Goal: Task Accomplishment & Management: Use online tool/utility

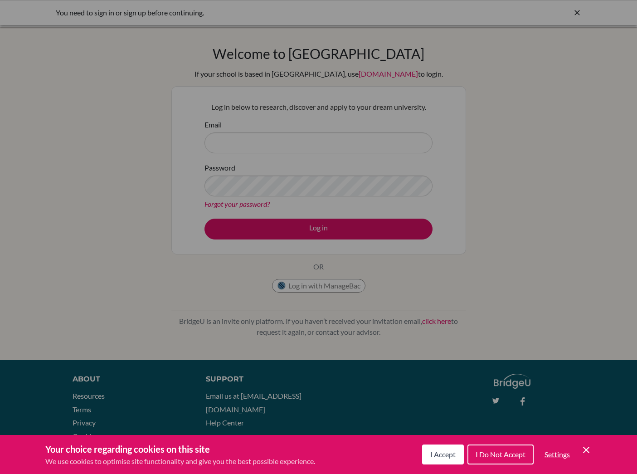
click at [447, 459] on button "I Accept" at bounding box center [443, 454] width 42 height 20
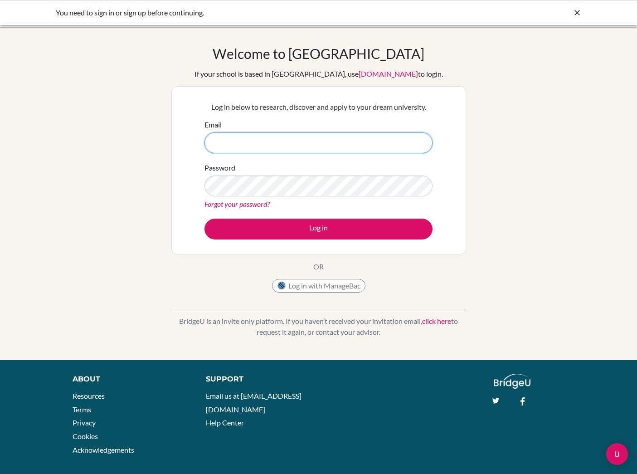
click at [296, 145] on input "Email" at bounding box center [318, 142] width 228 height 21
type input "alessandro.iacovacci+student-22@bridge-u.com"
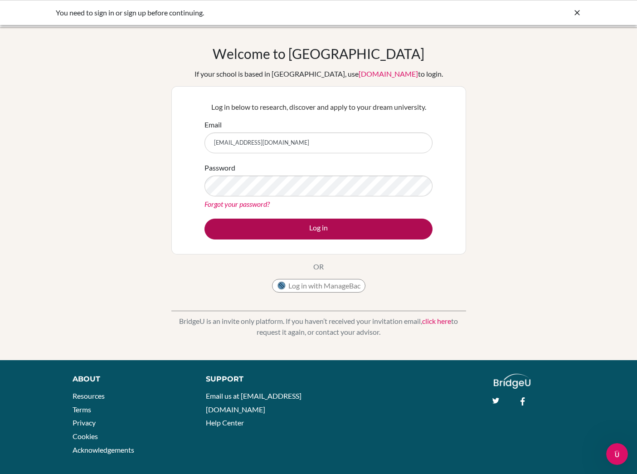
click at [326, 225] on button "Log in" at bounding box center [318, 228] width 228 height 21
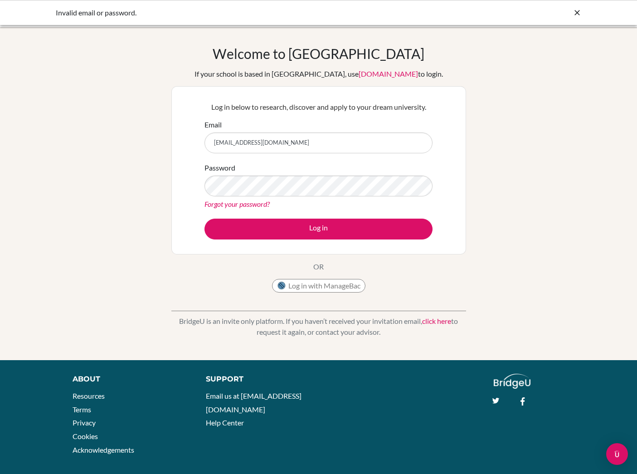
click at [531, 338] on div "Welcome to BridgeU If your school is based in China, use app.bridge-u.com.cn to…" at bounding box center [318, 193] width 637 height 296
click at [335, 142] on input "alessandro.iacovacci+student-22@bridge-u.com" at bounding box center [318, 142] width 228 height 21
click at [491, 186] on div "Welcome to BridgeU If your school is based in China, use app.bridge-u.com.cn to…" at bounding box center [318, 193] width 637 height 296
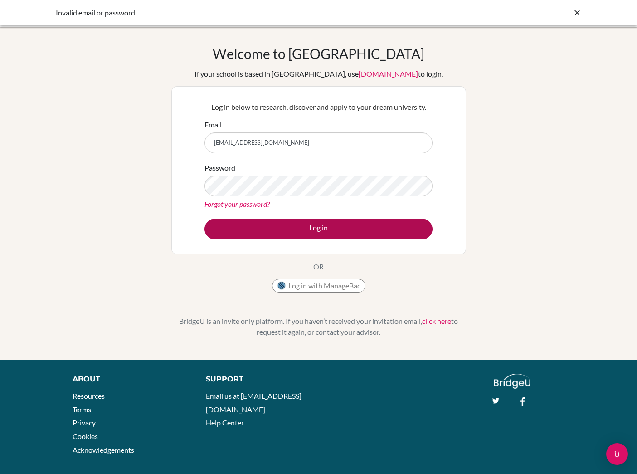
click at [305, 225] on button "Log in" at bounding box center [318, 228] width 228 height 21
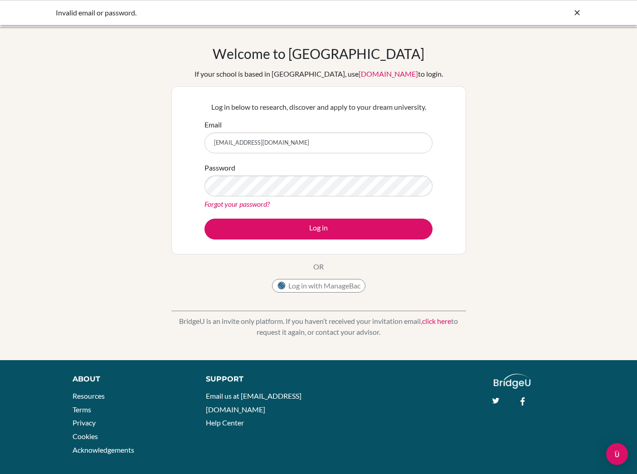
click at [367, 127] on div "Email alessandro.iacovacci+student-22@bridge-u.com" at bounding box center [318, 136] width 228 height 34
click at [368, 141] on input "alessandro.iacovacci+student-22@bridge-u.com" at bounding box center [318, 142] width 228 height 21
click at [508, 105] on div "Welcome to BridgeU If your school is based in China, use app.bridge-u.com.cn to…" at bounding box center [318, 193] width 637 height 296
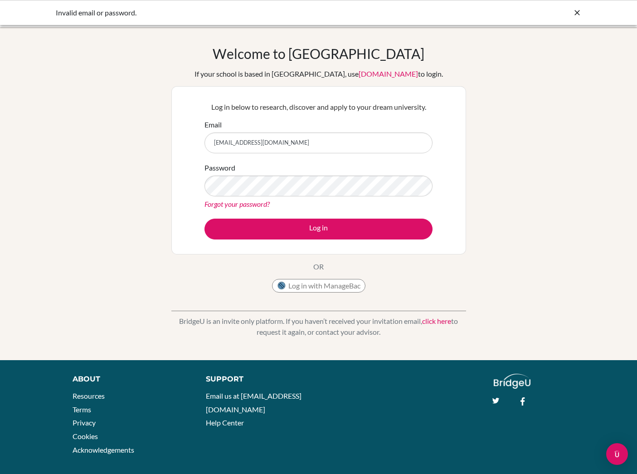
click at [525, 146] on div "Welcome to BridgeU If your school is based in China, use app.bridge-u.com.cn to…" at bounding box center [318, 193] width 637 height 296
click at [358, 143] on input "alessandro.iacovacci+student-22@bridge-u.com" at bounding box center [318, 142] width 228 height 21
type input "alessandro.iacovacci+student-1@bridge-u.com"
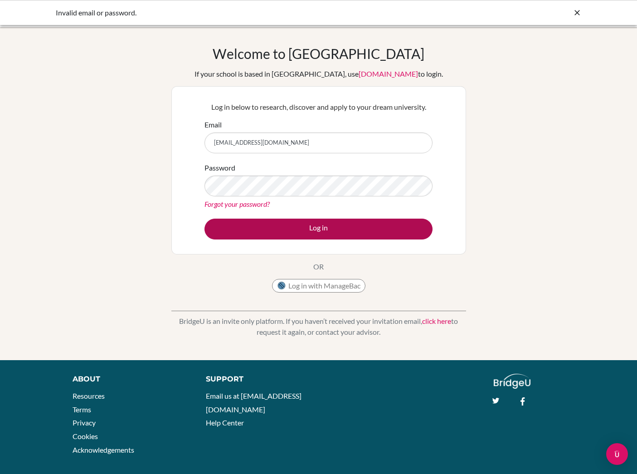
click at [322, 228] on button "Log in" at bounding box center [318, 228] width 228 height 21
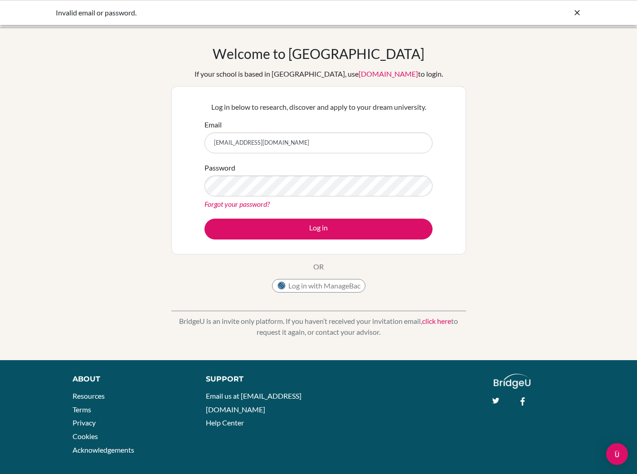
click at [541, 273] on div "Welcome to [GEOGRAPHIC_DATA] If your school is based in [GEOGRAPHIC_DATA], use …" at bounding box center [318, 193] width 637 height 296
click at [370, 145] on input "[EMAIL_ADDRESS][DOMAIN_NAME]" at bounding box center [318, 142] width 228 height 21
click at [420, 145] on input "[EMAIL_ADDRESS][DOMAIN_NAME]" at bounding box center [318, 142] width 228 height 21
type input "[PERSON_NAME][EMAIL_ADDRESS][DOMAIN_NAME]"
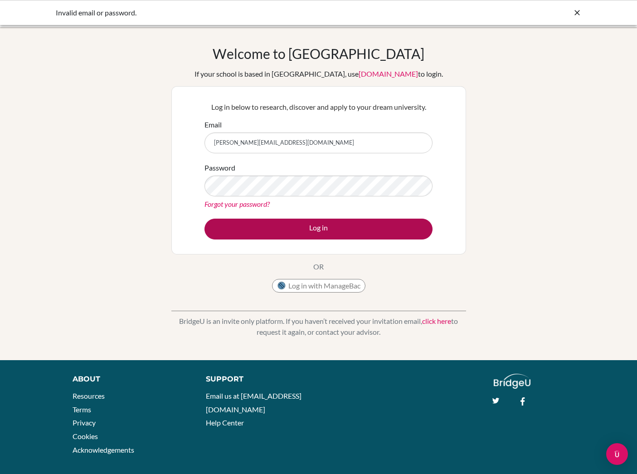
click at [311, 223] on button "Log in" at bounding box center [318, 228] width 228 height 21
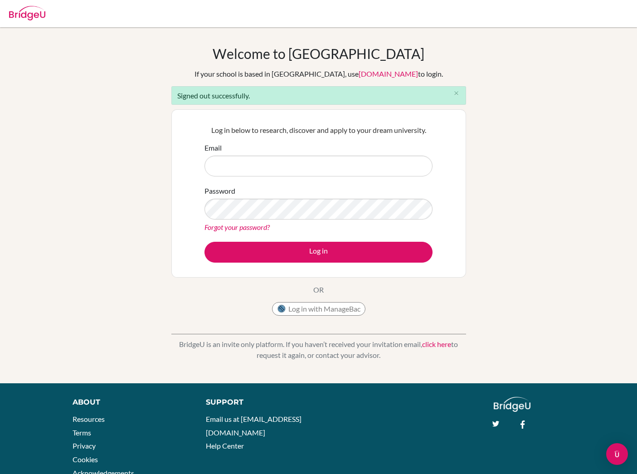
click at [545, 225] on div "Welcome to [GEOGRAPHIC_DATA] If your school is based in [GEOGRAPHIC_DATA], use …" at bounding box center [318, 204] width 637 height 319
click at [436, 166] on div "Log in below to research, discover and apply to your dream university. Email Pa…" at bounding box center [318, 193] width 239 height 149
click at [384, 164] on input "Email" at bounding box center [318, 165] width 228 height 21
type input "[PERSON_NAME][EMAIL_ADDRESS][DOMAIN_NAME]"
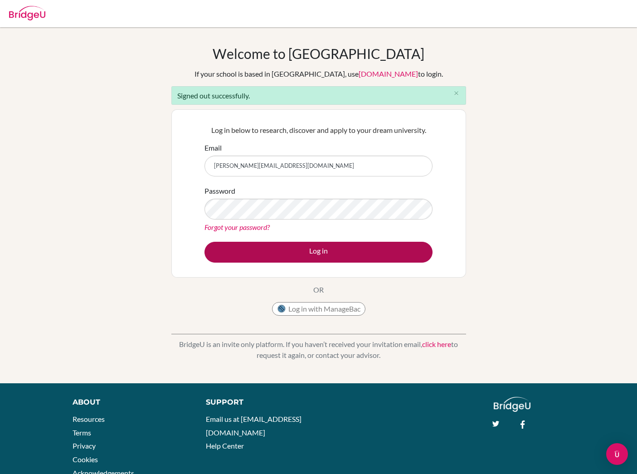
click at [356, 251] on button "Log in" at bounding box center [318, 252] width 228 height 21
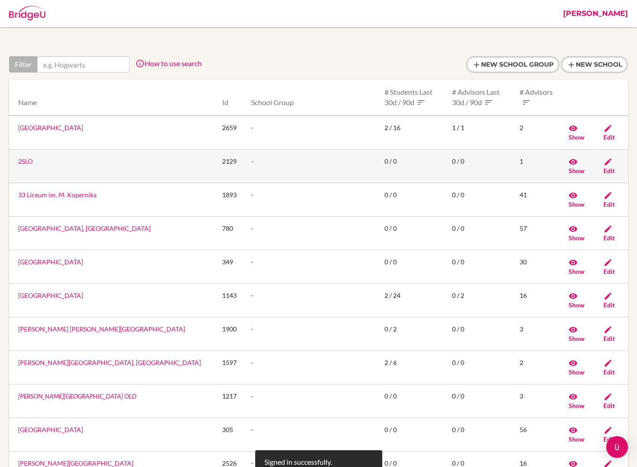
click at [26, 160] on link "2SLO" at bounding box center [25, 161] width 15 height 8
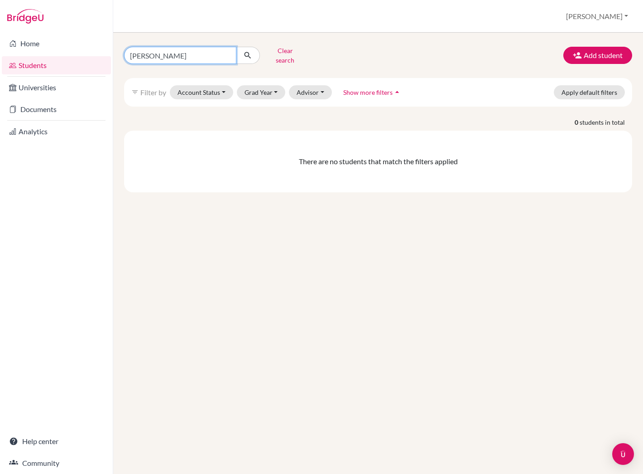
click at [225, 53] on input "[PERSON_NAME]" at bounding box center [180, 55] width 112 height 17
click at [252, 53] on icon "submit" at bounding box center [247, 55] width 9 height 9
click at [287, 51] on button "Clear search" at bounding box center [285, 56] width 50 height 24
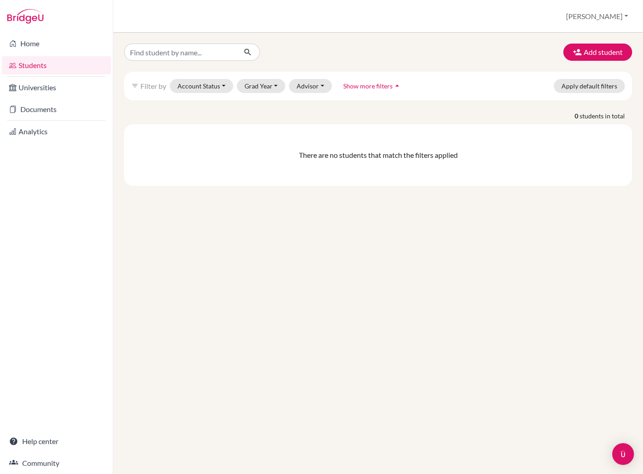
click at [613, 17] on button "[PERSON_NAME]" at bounding box center [597, 16] width 70 height 17
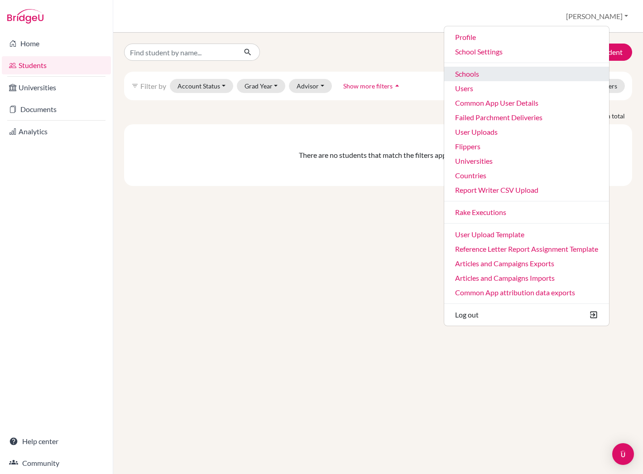
click at [485, 77] on link "Schools" at bounding box center [527, 74] width 165 height 15
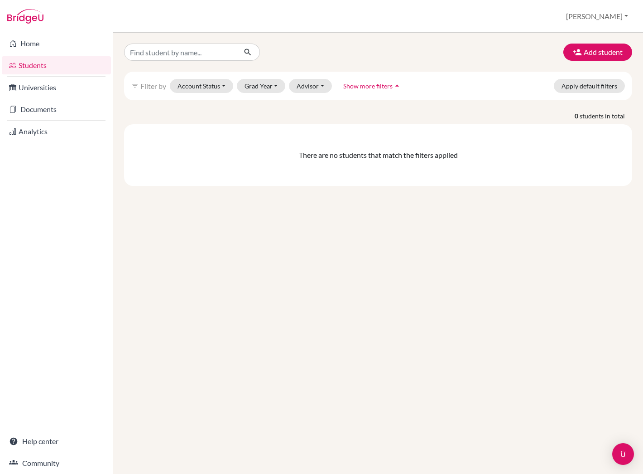
click at [628, 17] on button "[PERSON_NAME]" at bounding box center [597, 16] width 70 height 17
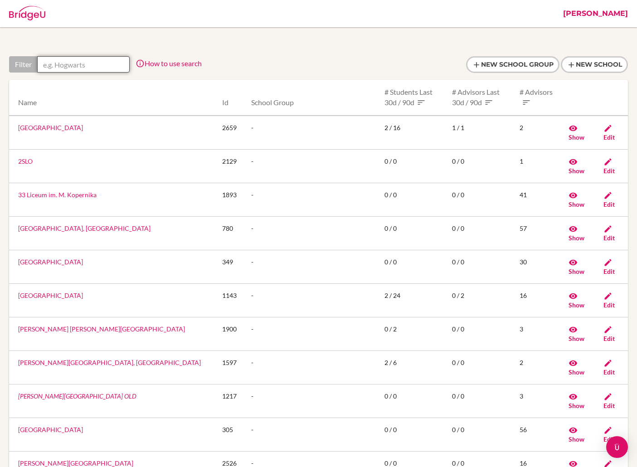
click at [79, 65] on input "text" at bounding box center [83, 64] width 92 height 16
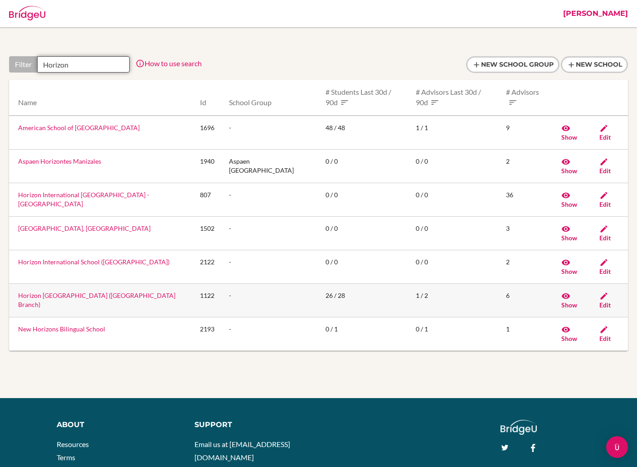
type input "Horizon"
click at [82, 291] on link "Horizon [GEOGRAPHIC_DATA] ([GEOGRAPHIC_DATA] Branch)" at bounding box center [96, 299] width 157 height 17
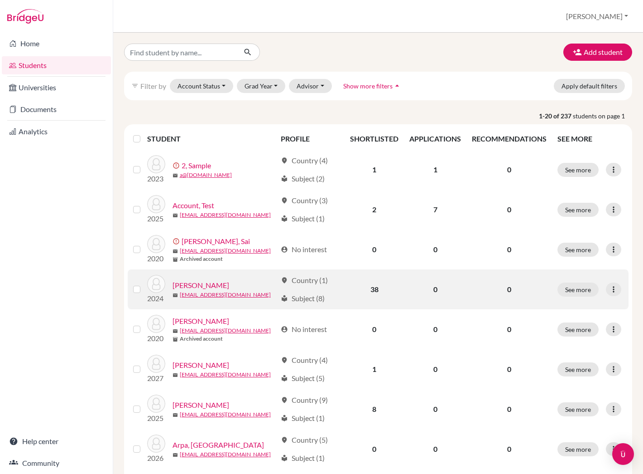
click at [211, 280] on link "[PERSON_NAME]" at bounding box center [201, 285] width 57 height 11
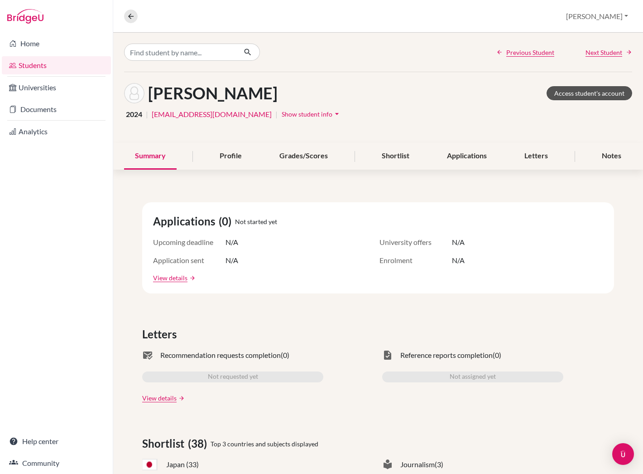
click at [583, 93] on link "Access student's account" at bounding box center [590, 93] width 86 height 14
